Goal: Task Accomplishment & Management: Manage account settings

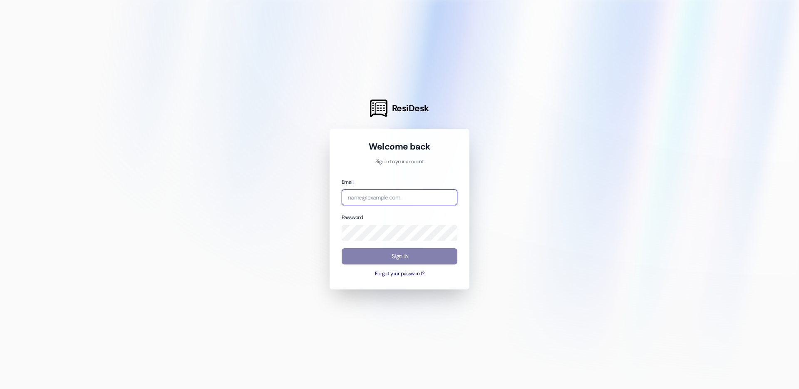
click at [384, 194] on input "email" at bounding box center [400, 197] width 116 height 16
type input "abe@birchstoneres.com"
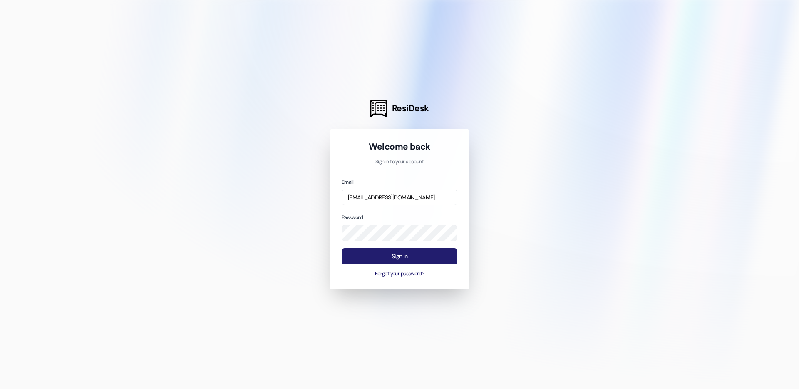
drag, startPoint x: 401, startPoint y: 254, endPoint x: 409, endPoint y: 252, distance: 8.1
click at [401, 254] on button "Sign In" at bounding box center [400, 256] width 116 height 16
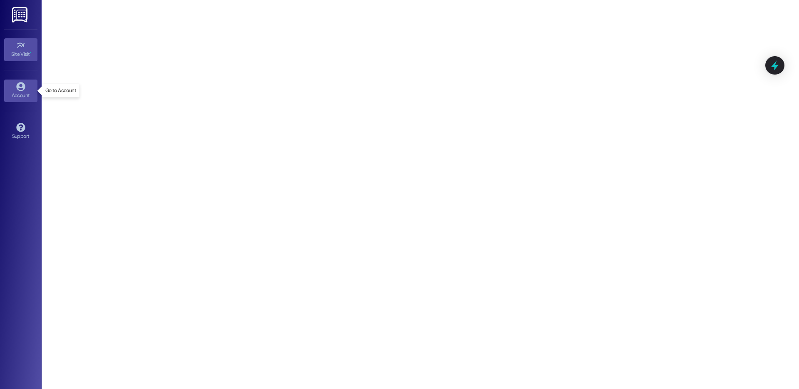
click at [27, 94] on div "Account" at bounding box center [21, 95] width 42 height 8
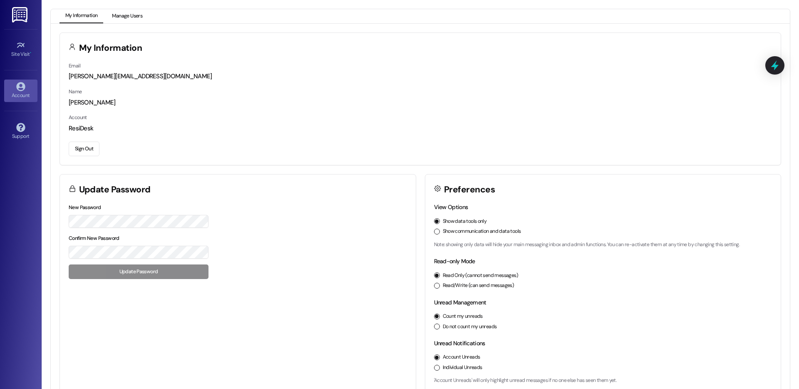
click at [137, 13] on button "Manage Users" at bounding box center [127, 16] width 42 height 14
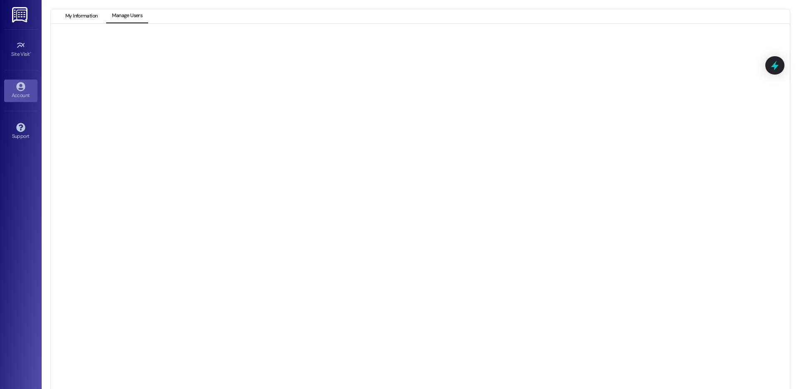
click at [83, 14] on button "My Information" at bounding box center [82, 16] width 44 height 14
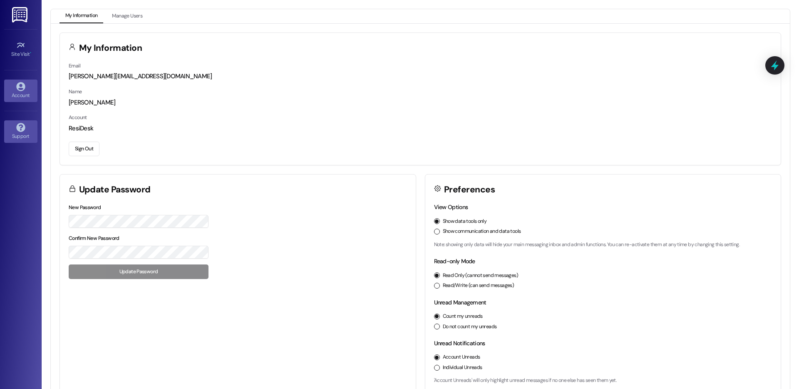
drag, startPoint x: 11, startPoint y: 136, endPoint x: 15, endPoint y: 132, distance: 5.0
click at [12, 135] on div "Support" at bounding box center [21, 136] width 42 height 8
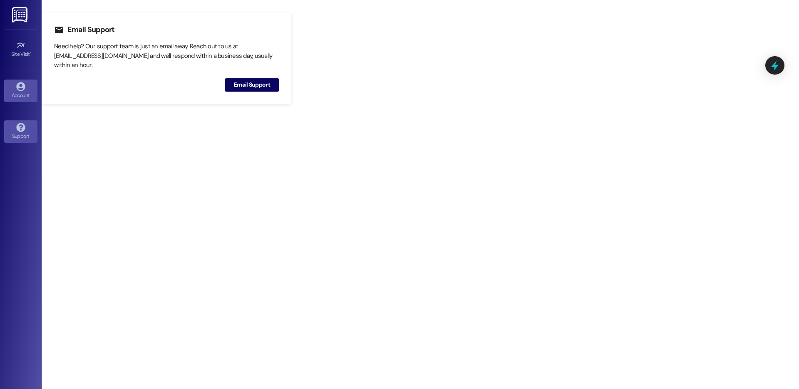
click at [23, 96] on div "Account" at bounding box center [21, 95] width 42 height 8
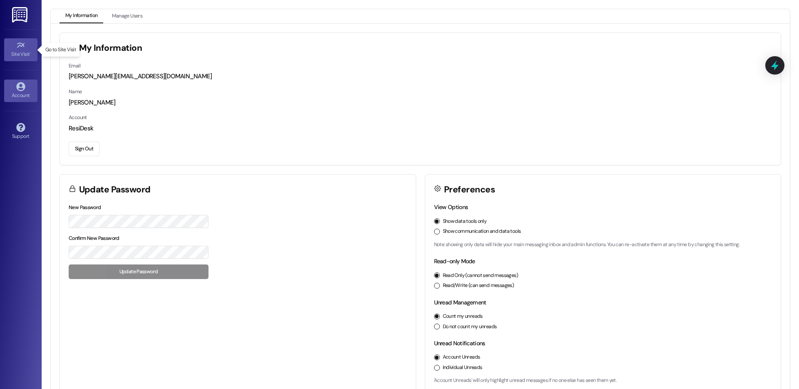
click at [24, 47] on icon at bounding box center [20, 45] width 9 height 9
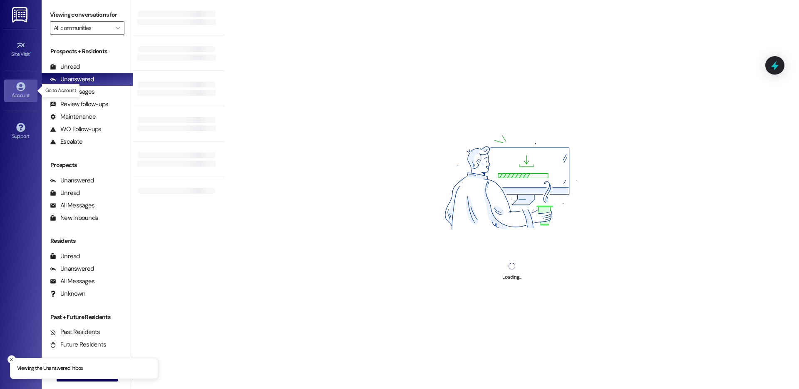
click at [24, 90] on icon at bounding box center [20, 86] width 9 height 9
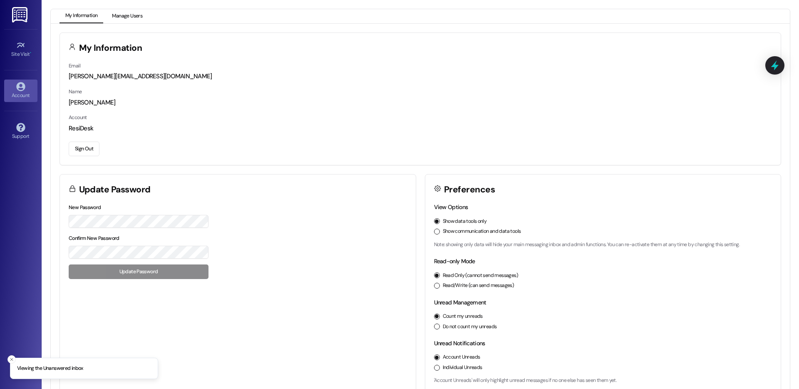
click at [129, 14] on button "Manage Users" at bounding box center [127, 16] width 42 height 14
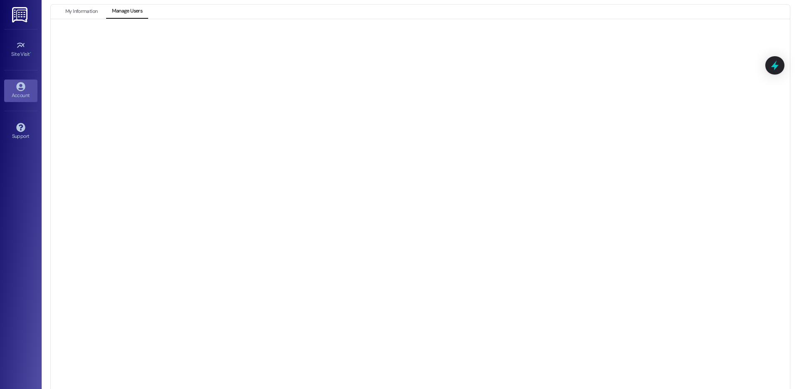
scroll to position [11, 0]
